Goal: Task Accomplishment & Management: Use online tool/utility

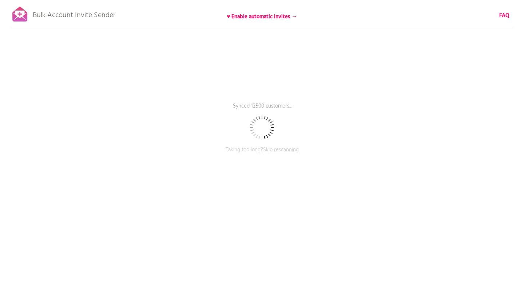
click at [289, 149] on span "Skip rescanning" at bounding box center [281, 149] width 36 height 9
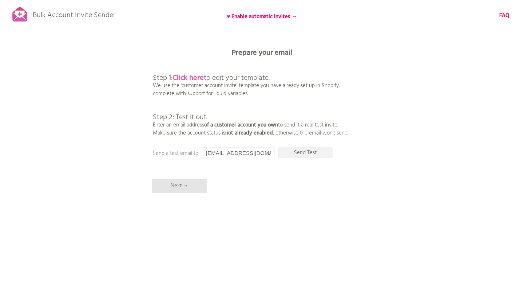
click at [201, 76] on b "Click here" at bounding box center [188, 78] width 31 height 12
click at [198, 186] on p "Next →" at bounding box center [179, 185] width 55 height 15
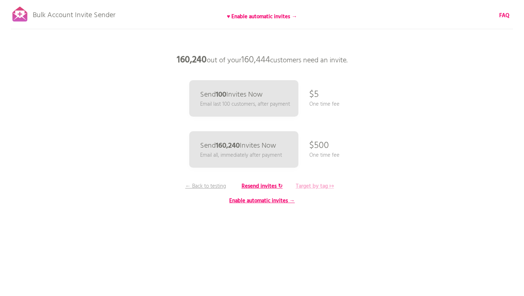
click at [299, 185] on b "Target by tag ↦" at bounding box center [315, 186] width 38 height 9
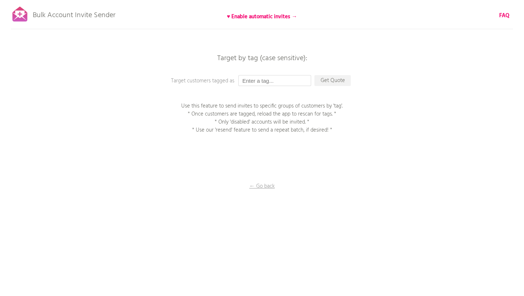
click at [258, 84] on input "text" at bounding box center [274, 80] width 73 height 11
type input "テ"
click at [285, 81] on input "text" at bounding box center [274, 80] width 73 height 11
paste input "本番TEST顧客"
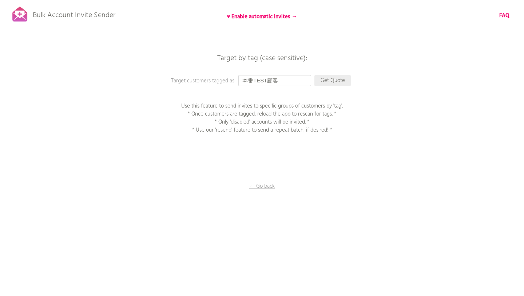
type input "本番TEST顧客"
click at [339, 83] on p "Get Quote" at bounding box center [333, 80] width 36 height 11
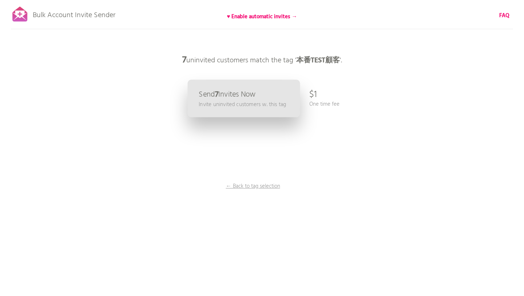
click at [235, 95] on p "Send 7 Invites Now" at bounding box center [227, 95] width 57 height 8
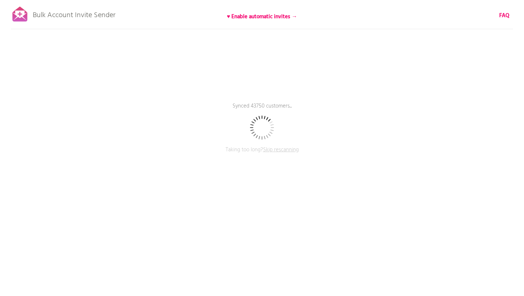
click at [283, 152] on span "Skip rescanning" at bounding box center [281, 149] width 36 height 9
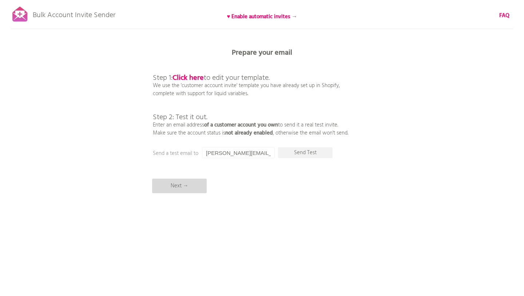
click at [185, 185] on p "Next →" at bounding box center [179, 185] width 55 height 15
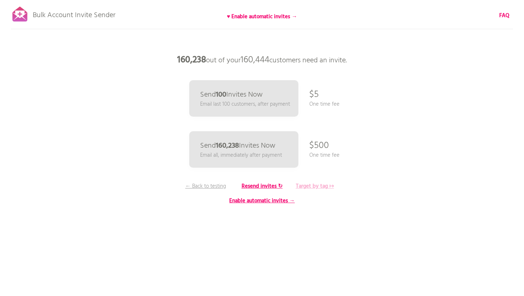
click at [312, 185] on b "Target by tag ↦" at bounding box center [315, 186] width 38 height 9
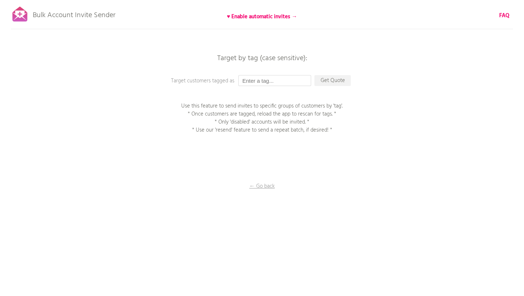
click at [273, 83] on input "text" at bounding box center [274, 80] width 73 height 11
paste input "本番TEST顧客"
type input "本番TEST顧客"
click at [314, 92] on div "Bulk Account Invite Sender ♥ Enable automatic invites → FAQ Skipped syncing cus…" at bounding box center [262, 127] width 524 height 255
click at [335, 82] on p "Get Quote" at bounding box center [333, 80] width 36 height 11
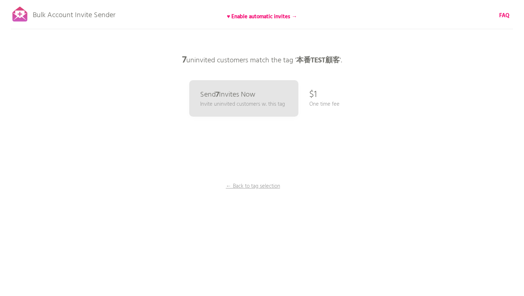
click at [315, 94] on p "$1" at bounding box center [313, 95] width 8 height 22
click at [346, 123] on div "Bulk Account Invite Sender ♥ Enable automatic invites → FAQ Skipped syncing cus…" at bounding box center [262, 127] width 524 height 255
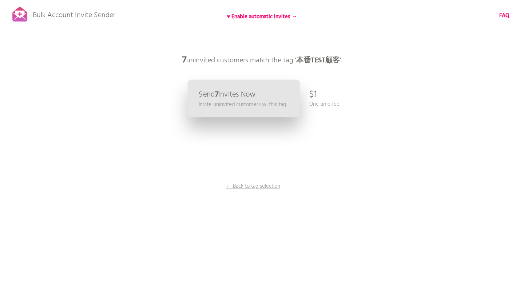
click at [240, 106] on p "Invite uninvited customers w. this tag" at bounding box center [242, 104] width 87 height 8
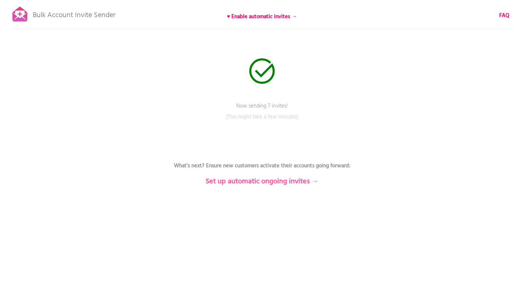
click at [262, 183] on b "Set up automatic ongoing invites →" at bounding box center [262, 181] width 113 height 12
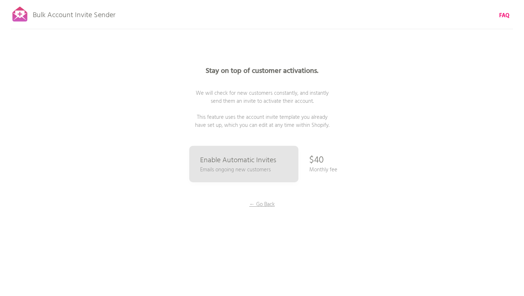
click at [266, 209] on div "Stay on top of customer activations. We will check for new customers constantly…" at bounding box center [262, 145] width 364 height 291
click at [262, 206] on p "← Go Back" at bounding box center [262, 204] width 55 height 8
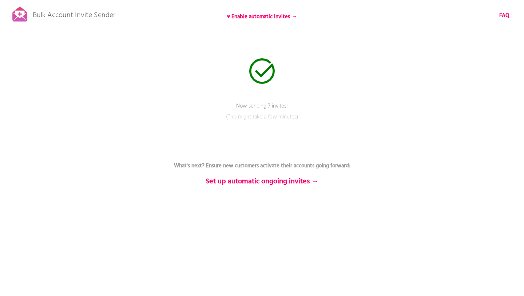
click at [17, 16] on div at bounding box center [20, 14] width 18 height 18
click at [268, 108] on p "Now sending 7 invites!" at bounding box center [262, 111] width 218 height 18
click at [319, 103] on p "Now sending 7 invites!" at bounding box center [262, 111] width 218 height 18
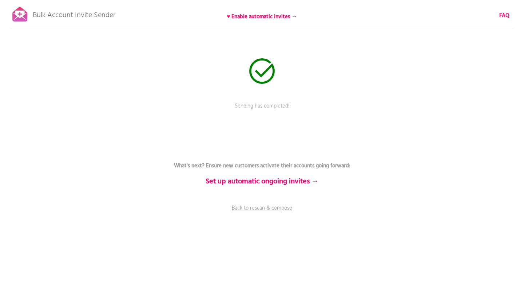
click at [70, 17] on p "Bulk Account Invite Sender" at bounding box center [74, 13] width 83 height 18
click at [269, 208] on link "Back to rescan & compose" at bounding box center [262, 213] width 218 height 18
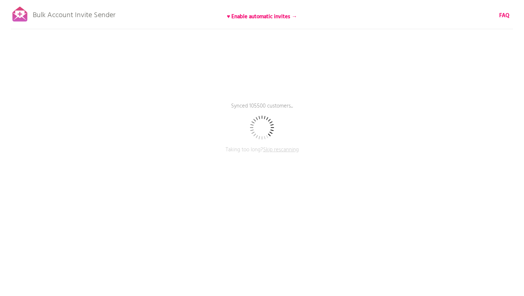
click at [274, 149] on span "Skip rescanning" at bounding box center [281, 149] width 36 height 9
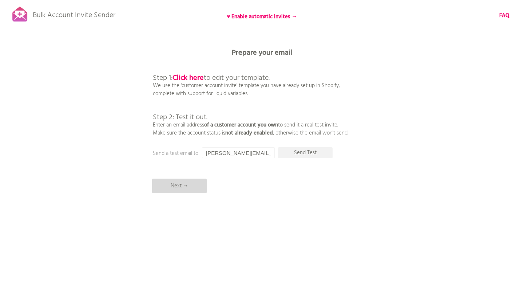
click at [189, 186] on p "Next →" at bounding box center [179, 185] width 55 height 15
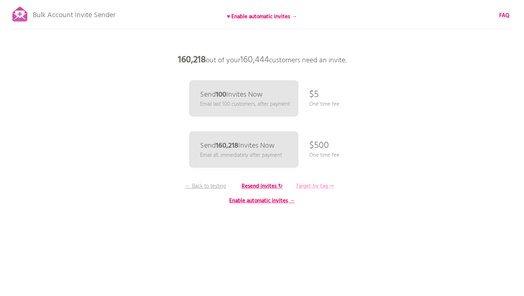
click at [309, 184] on b "Target by tag ↦" at bounding box center [315, 186] width 38 height 9
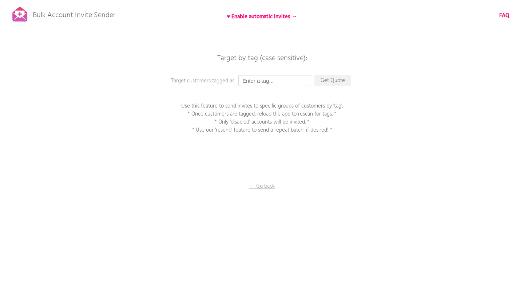
click at [275, 83] on input "text" at bounding box center [274, 80] width 73 height 11
paste input "本番TEST顧客"
type input "本番TEST顧客"
click at [329, 83] on p "Get Quote" at bounding box center [333, 80] width 36 height 11
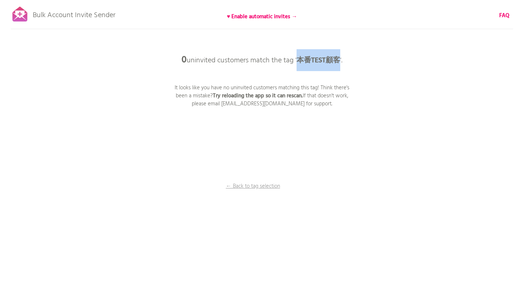
drag, startPoint x: 300, startPoint y: 58, endPoint x: 339, endPoint y: 58, distance: 39.0
click at [339, 58] on b "本番TEST顧客" at bounding box center [319, 61] width 44 height 12
copy b "本番TEST顧客"
click at [259, 185] on p "← Back to tag selection" at bounding box center [253, 186] width 55 height 8
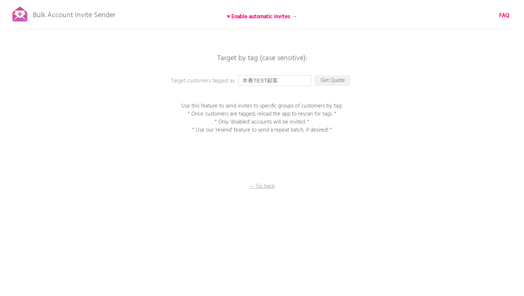
click at [303, 78] on input "本番TEST顧客" at bounding box center [274, 80] width 73 height 11
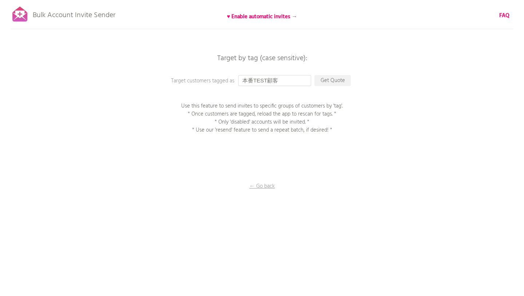
click at [303, 78] on input "本番TEST顧客" at bounding box center [274, 80] width 73 height 11
click at [345, 80] on p "Get Quote" at bounding box center [333, 80] width 36 height 11
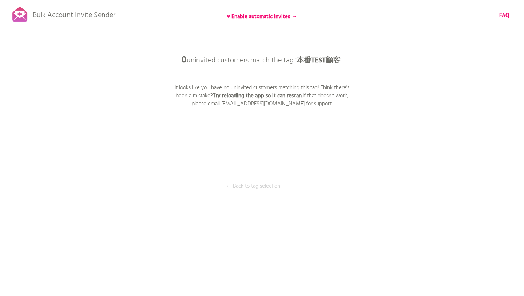
click at [261, 190] on p "← Back to tag selection" at bounding box center [253, 186] width 55 height 8
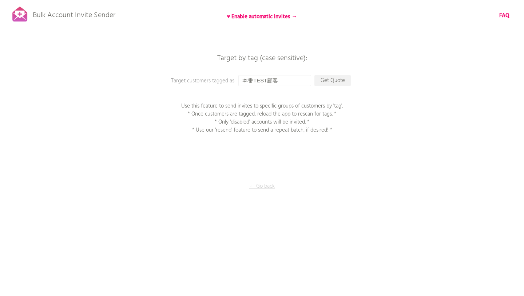
click at [264, 189] on p "← Go back" at bounding box center [262, 186] width 73 height 8
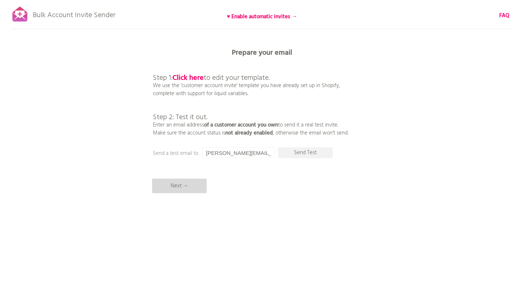
click at [193, 184] on p "Next →" at bounding box center [179, 185] width 55 height 15
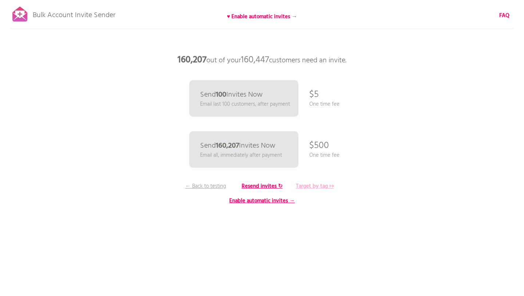
click at [318, 183] on b "Target by tag ↦" at bounding box center [315, 186] width 38 height 9
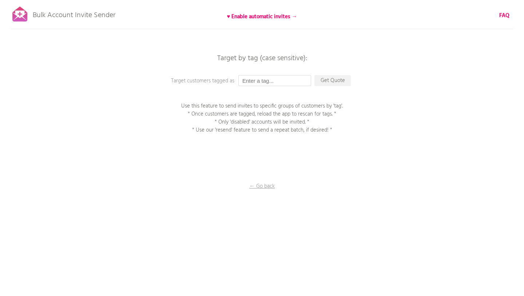
click at [260, 85] on input "text" at bounding box center [274, 80] width 73 height 11
paste input "bulktest"
type input "bulktest"
click at [336, 78] on p "Get Quote" at bounding box center [333, 80] width 36 height 11
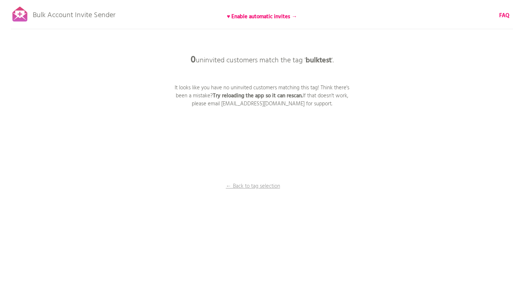
click at [323, 60] on b "bulktest" at bounding box center [319, 61] width 26 height 12
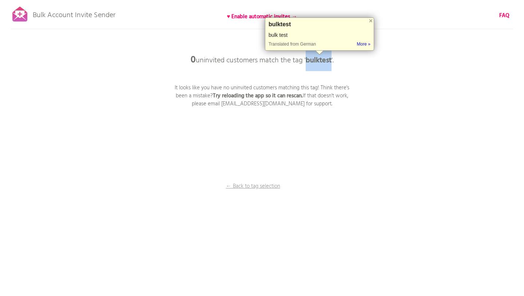
click at [304, 99] on p "It looks like you have no uninvited customers matching this tag! Think there's …" at bounding box center [262, 96] width 182 height 24
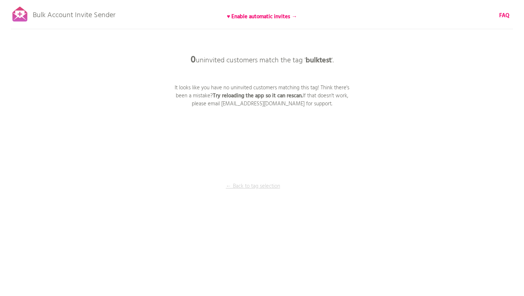
click at [255, 185] on p "← Back to tag selection" at bounding box center [253, 186] width 55 height 8
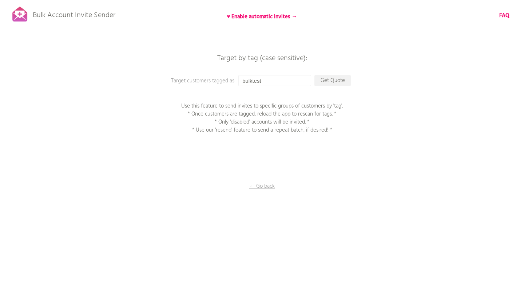
click at [237, 123] on p "Use this feature to send invites to specific groups of customers by 'tag'. * On…" at bounding box center [262, 118] width 182 height 32
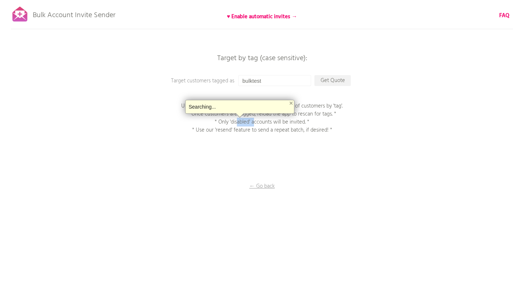
click at [236, 123] on p "Use this feature to send invites to specific groups of customers by 'tag'. * On…" at bounding box center [262, 118] width 182 height 32
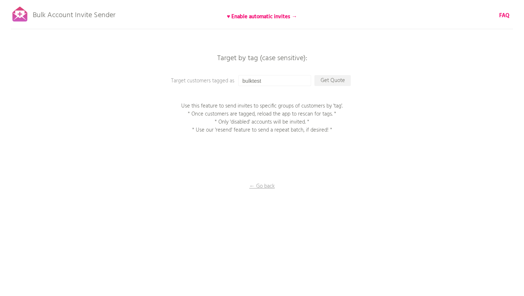
click at [236, 123] on p "Use this feature to send invites to specific groups of customers by 'tag'. * On…" at bounding box center [262, 118] width 182 height 32
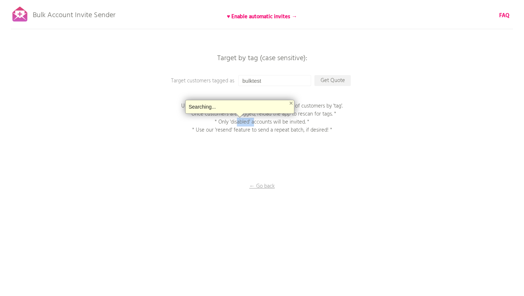
click at [117, 126] on div "Bulk Account Invite Sender ♥ Enable automatic invites → FAQ Synced all customer…" at bounding box center [262, 127] width 524 height 255
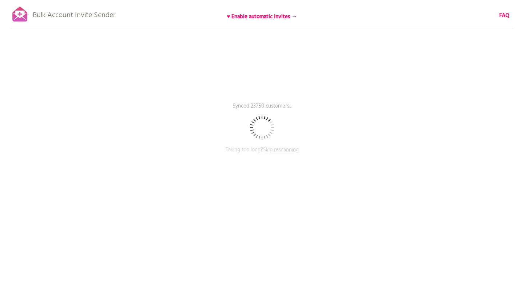
click at [280, 149] on span "Skip rescanning" at bounding box center [281, 149] width 36 height 9
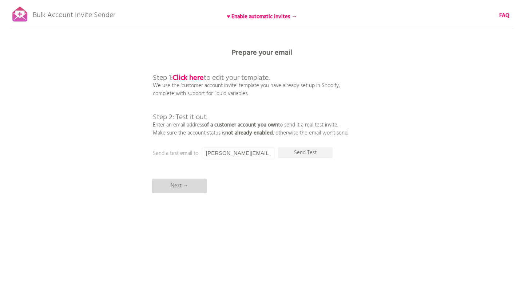
click at [190, 182] on p "Next →" at bounding box center [179, 185] width 55 height 15
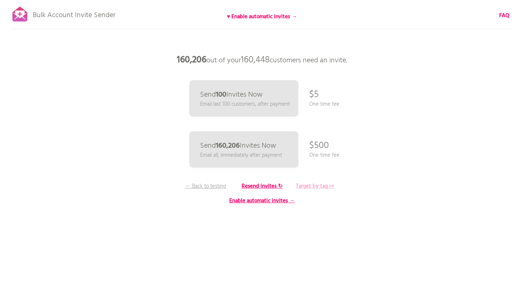
click at [323, 186] on b "Target by tag ↦" at bounding box center [315, 186] width 38 height 9
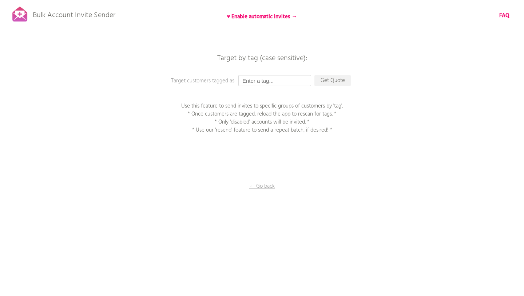
click at [262, 78] on input "text" at bounding box center [274, 80] width 73 height 11
paste input "bulktest"
type input "bulktest"
click at [329, 80] on p "Get Quote" at bounding box center [333, 80] width 36 height 11
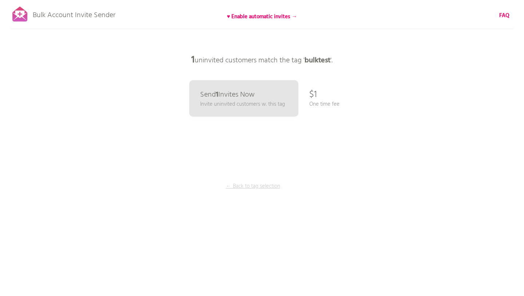
click at [260, 189] on p "← Back to tag selection" at bounding box center [253, 186] width 55 height 8
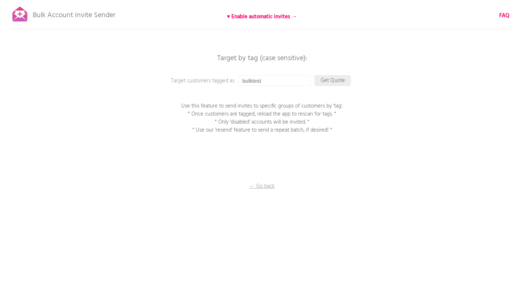
click at [331, 82] on p "Get Quote" at bounding box center [333, 80] width 36 height 11
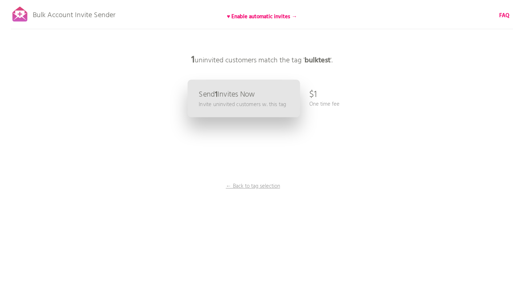
click at [251, 98] on p "Send 1 Invites Now" at bounding box center [227, 95] width 56 height 8
